Goal: Task Accomplishment & Management: Manage account settings

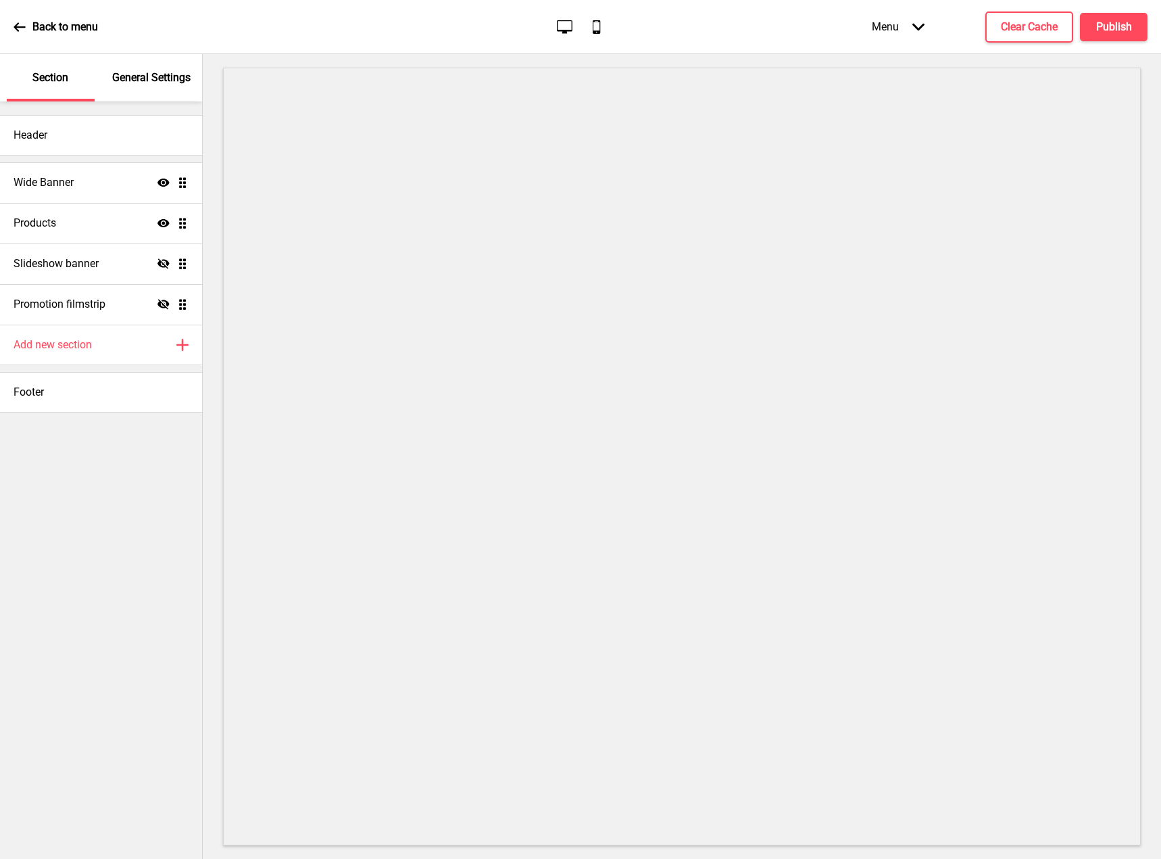
click at [914, 25] on icon at bounding box center [919, 26] width 12 height 7
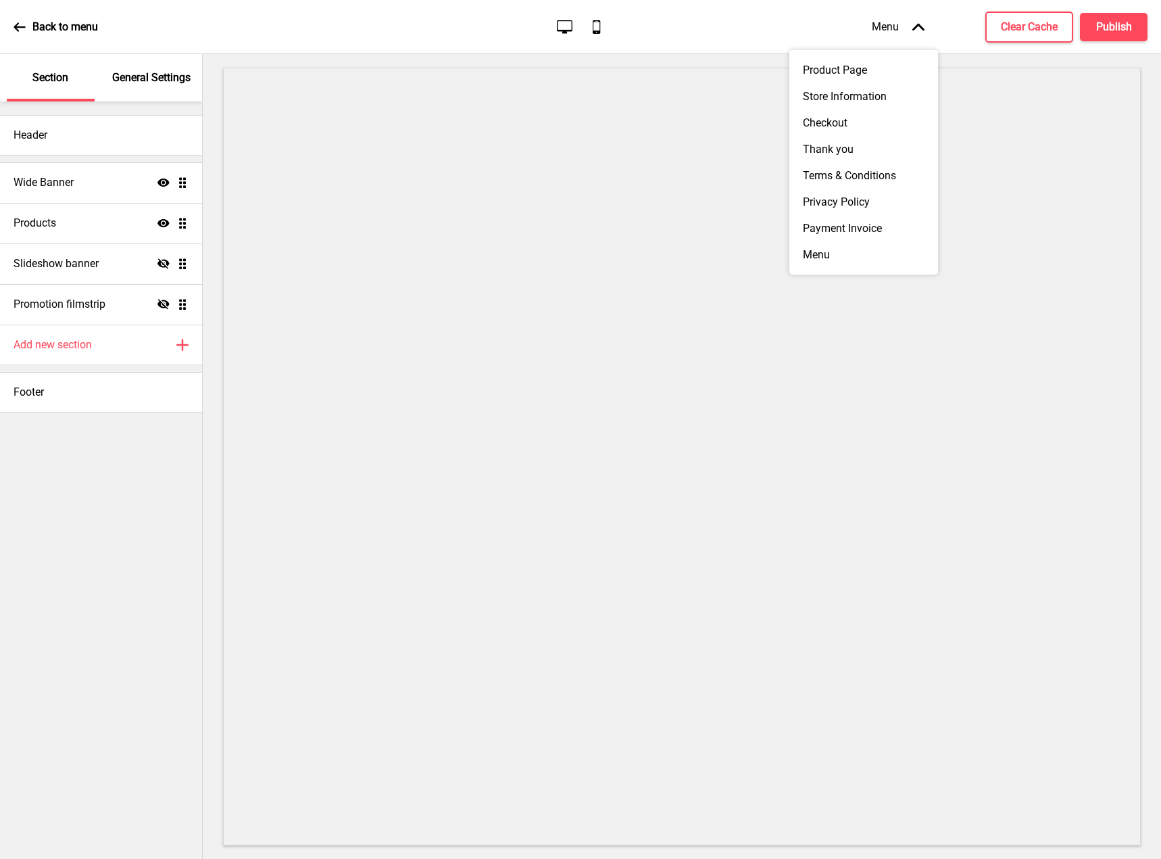
click at [919, 25] on icon at bounding box center [919, 26] width 12 height 7
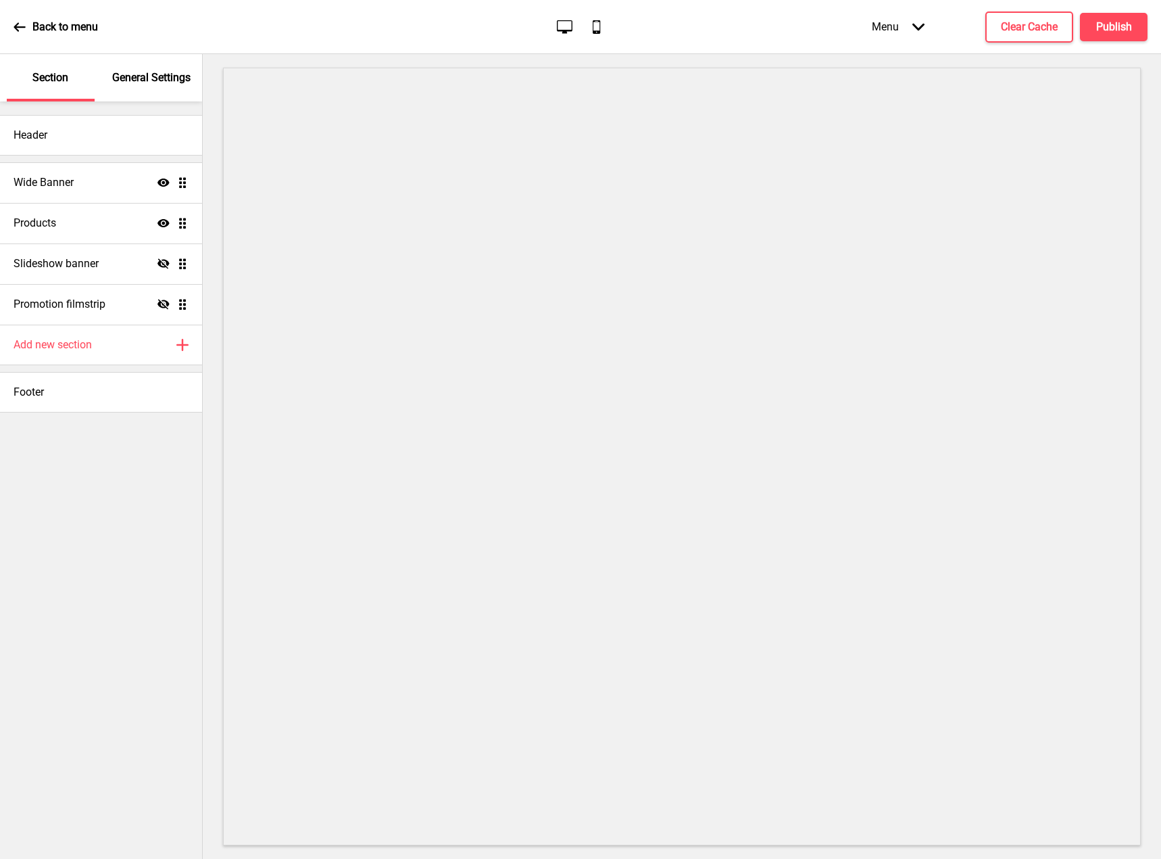
click at [919, 25] on icon "Arrow down" at bounding box center [919, 27] width 12 height 12
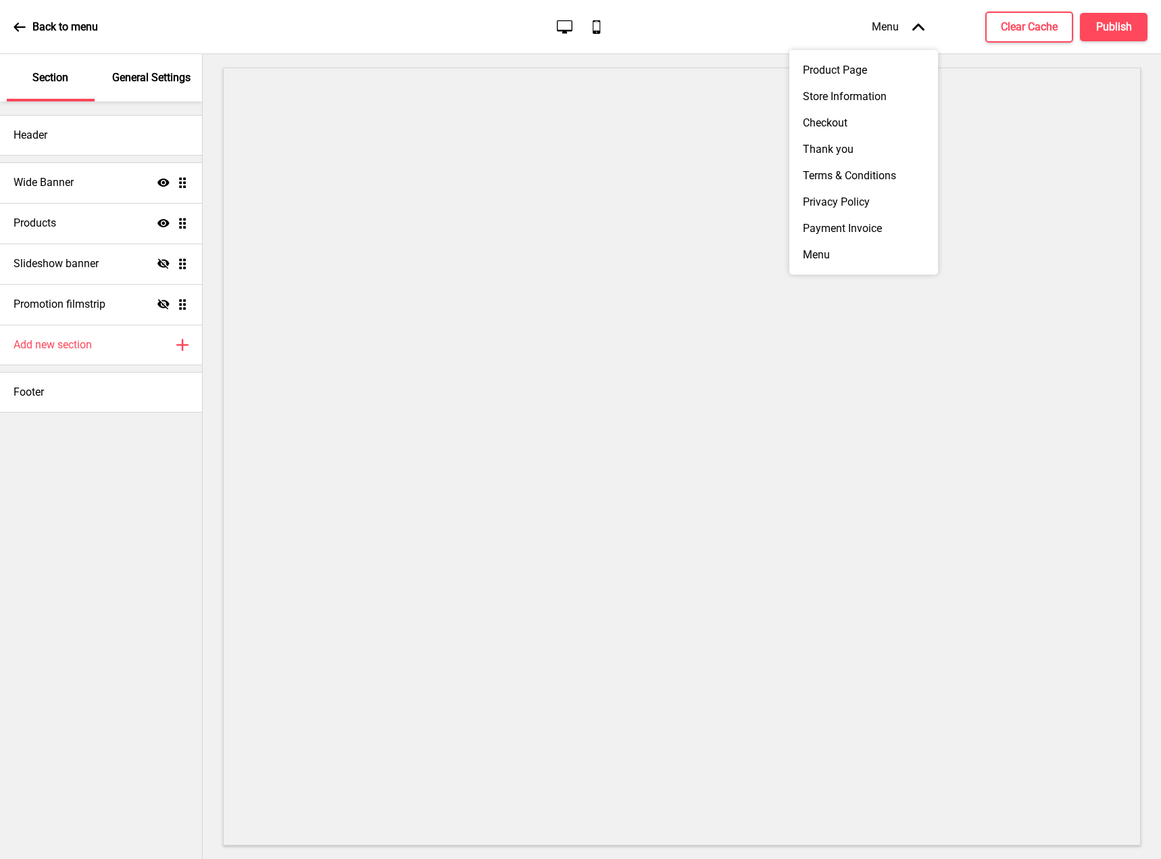
click at [919, 25] on icon at bounding box center [919, 26] width 12 height 7
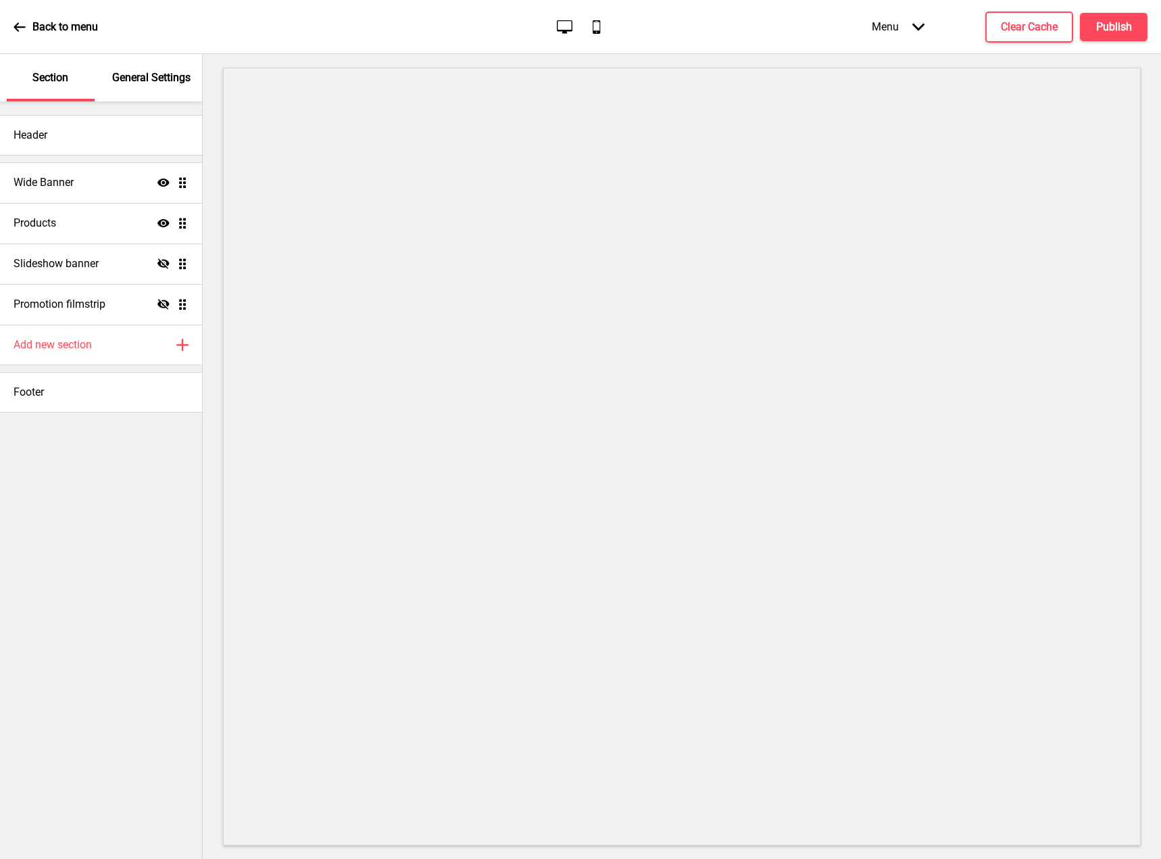
click at [22, 26] on icon at bounding box center [19, 26] width 11 height 9
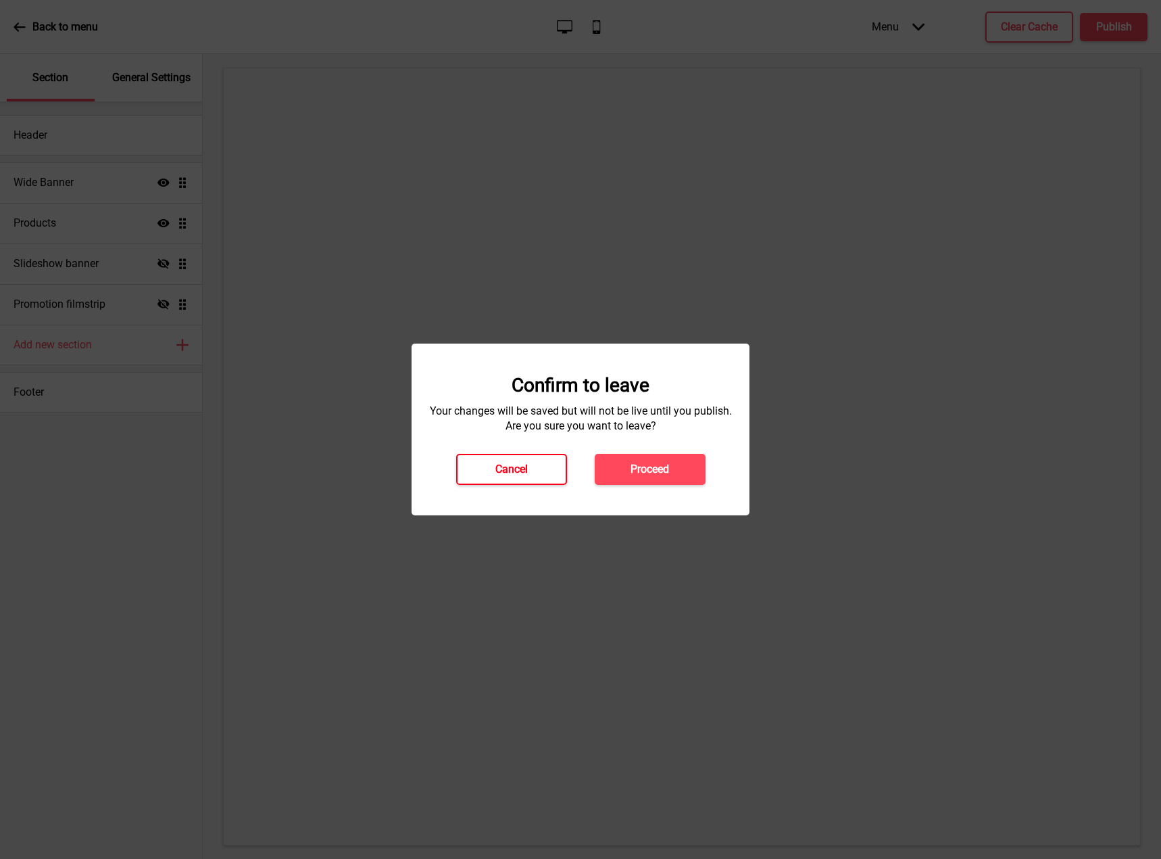
drag, startPoint x: 660, startPoint y: 471, endPoint x: 507, endPoint y: 458, distance: 154.0
click at [464, 434] on div "Confirm to leave Your changes will be saved but will not be live until you publ…" at bounding box center [580, 429] width 311 height 111
click at [522, 472] on h4 "Cancel" at bounding box center [512, 469] width 32 height 15
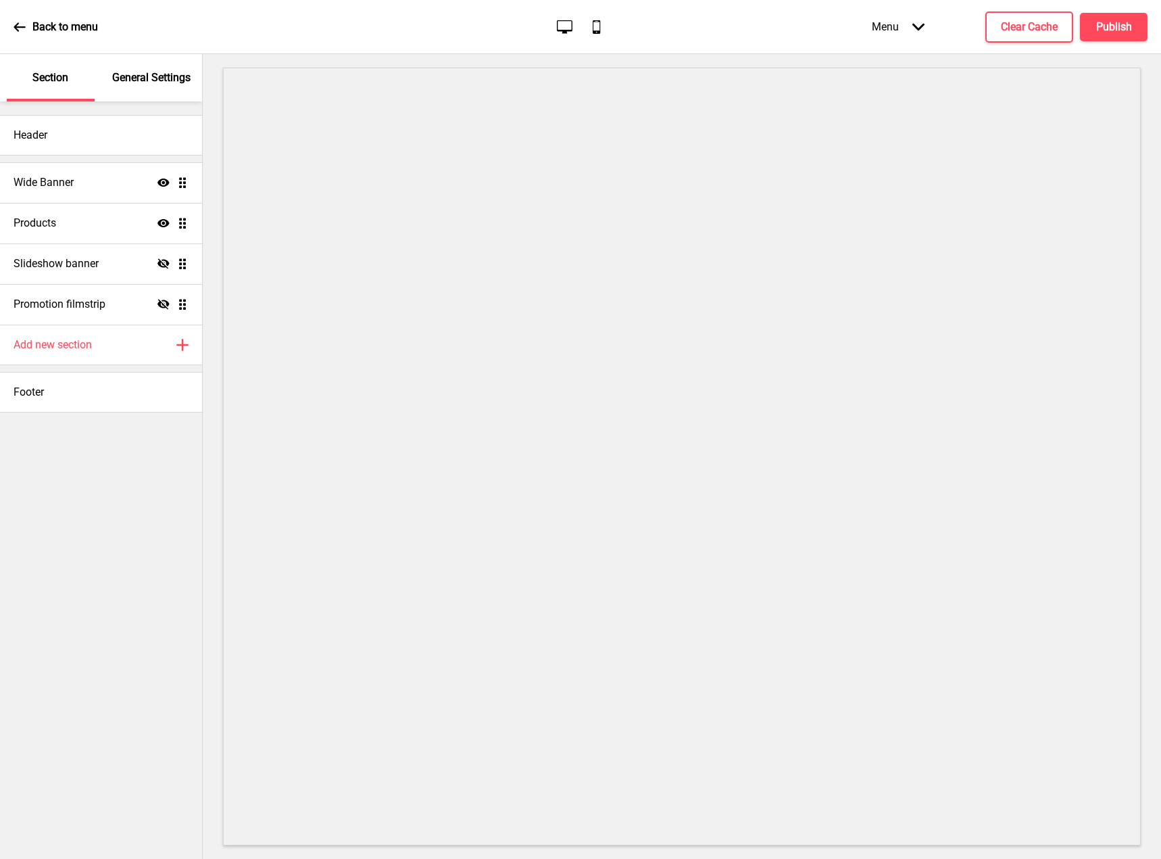
click at [152, 76] on p "General Settings" at bounding box center [151, 77] width 78 height 15
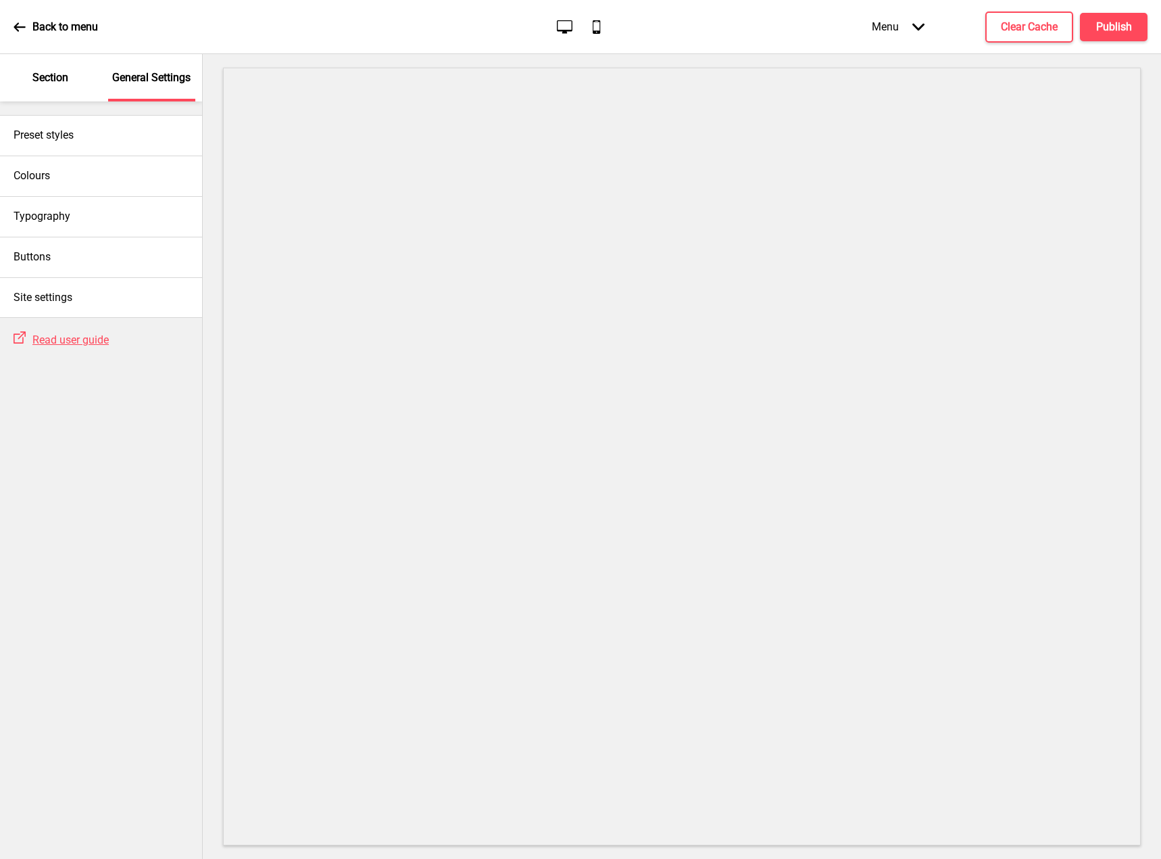
click at [23, 76] on div "Section" at bounding box center [51, 77] width 88 height 47
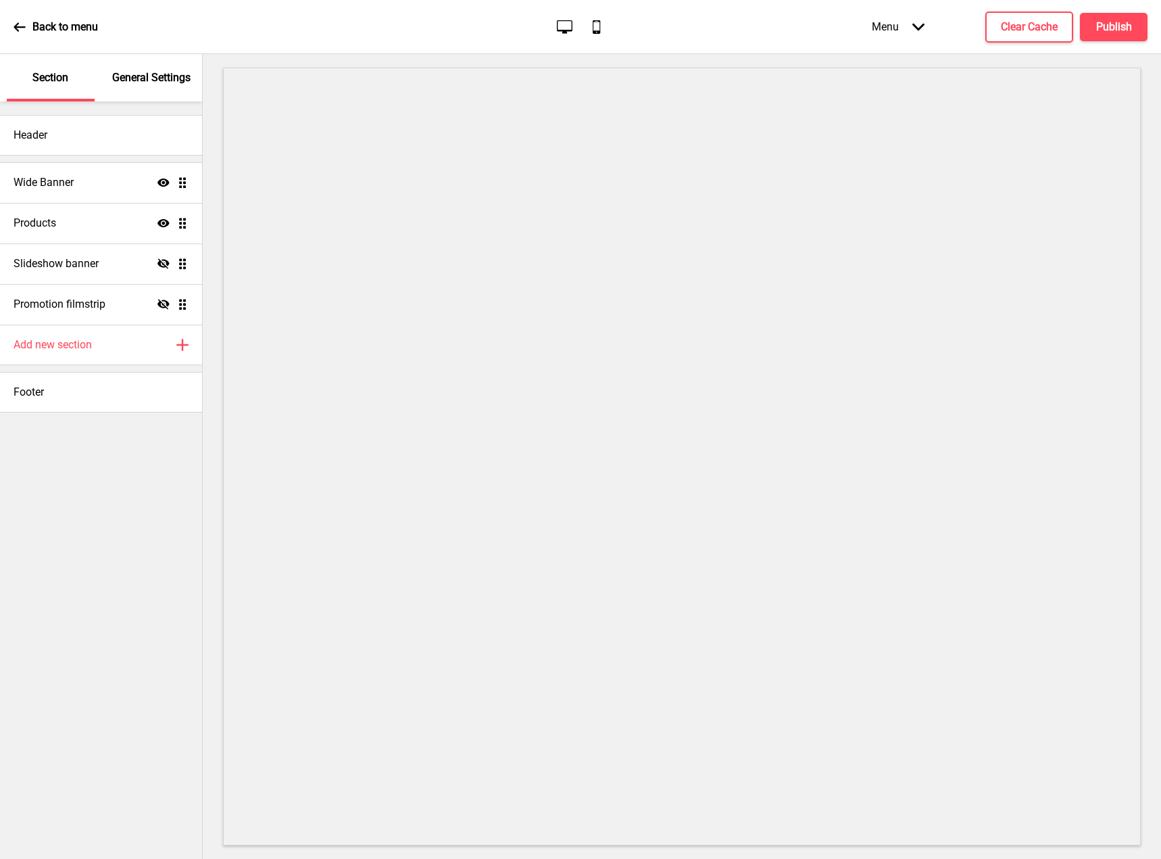
click at [137, 80] on p "General Settings" at bounding box center [151, 77] width 78 height 15
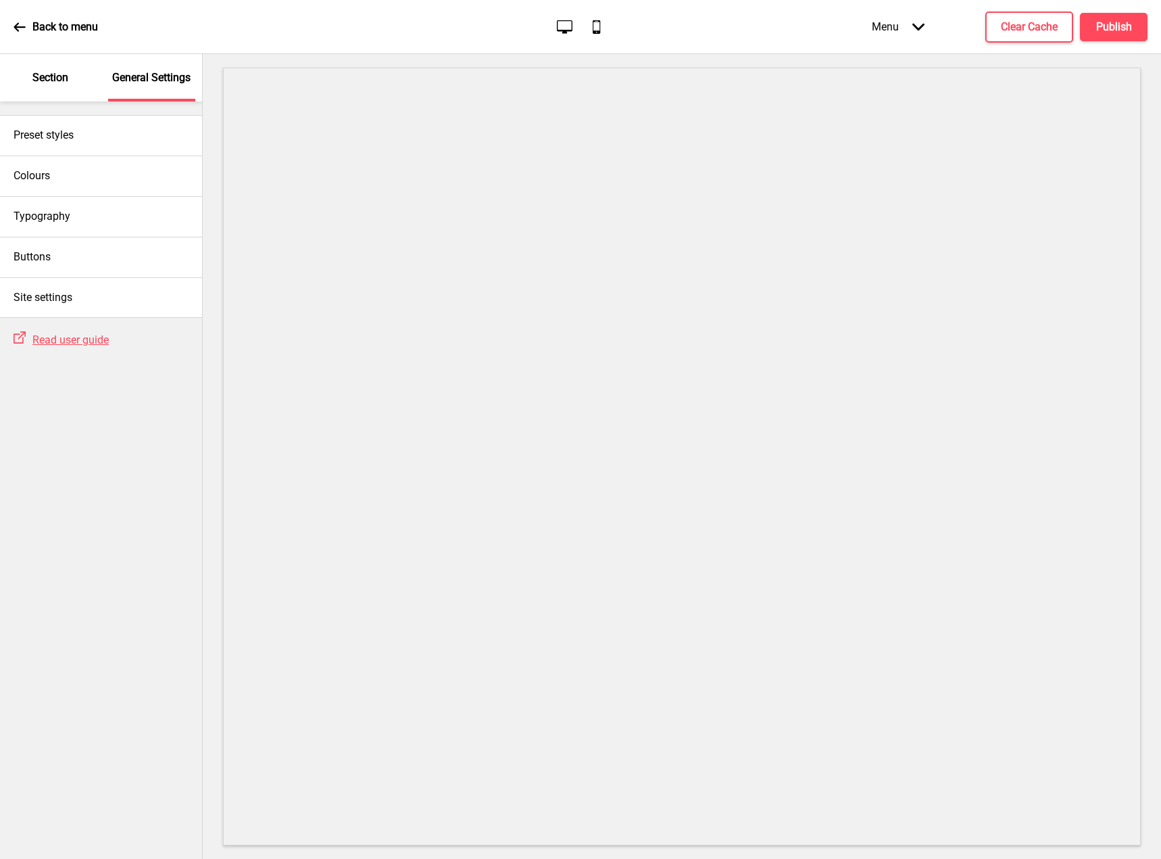
click at [68, 79] on p "Section" at bounding box center [50, 77] width 36 height 15
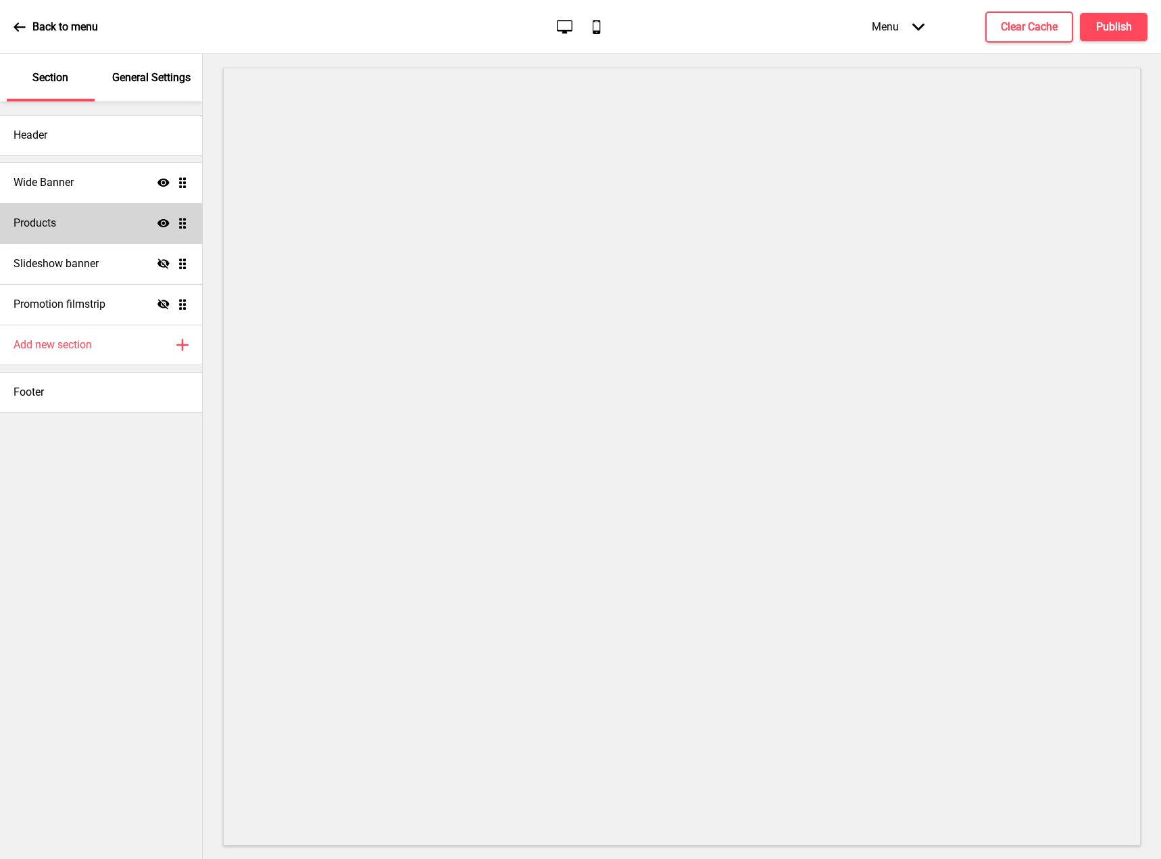
click at [164, 222] on icon at bounding box center [164, 223] width 12 height 8
click at [164, 222] on icon "Hide" at bounding box center [164, 223] width 12 height 12
click at [182, 222] on ul "Wide Banner Show Drag Products Show Drag Slideshow banner Hide Drag Promotion f…" at bounding box center [101, 243] width 202 height 162
click at [19, 24] on icon at bounding box center [20, 27] width 12 height 12
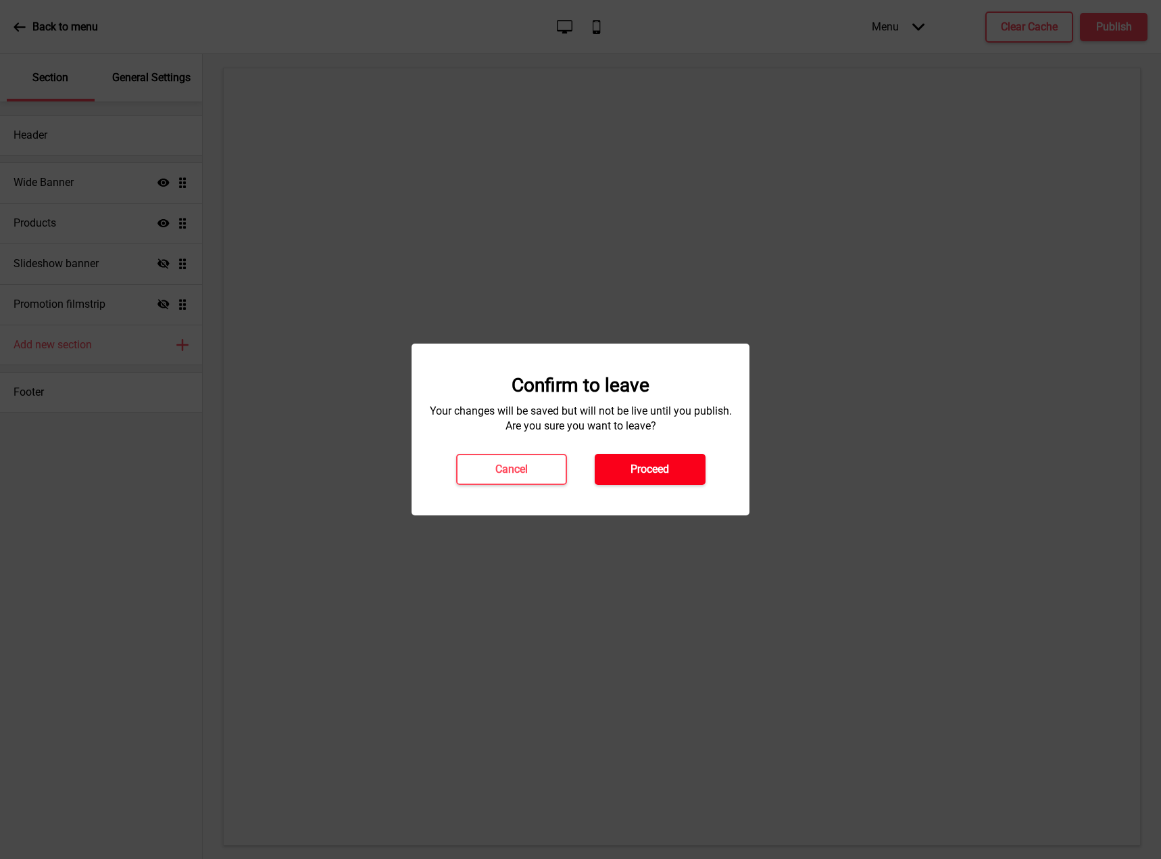
click at [661, 468] on h4 "Proceed" at bounding box center [650, 469] width 39 height 15
